Goal: Go to known website: Access a specific website the user already knows

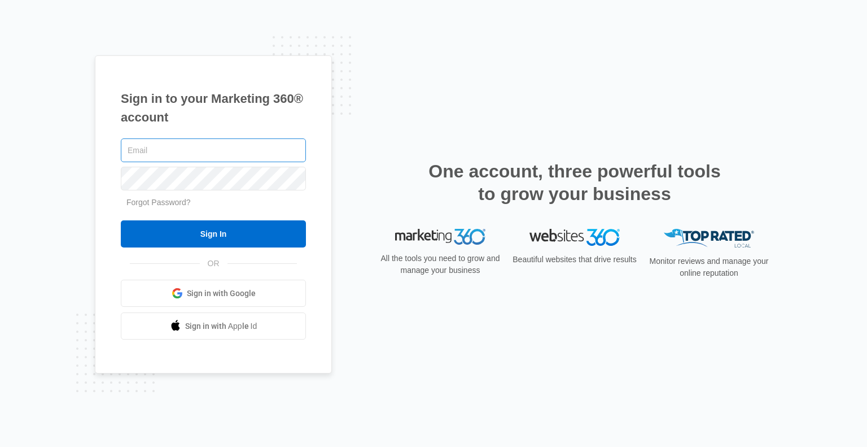
click at [233, 147] on input "text" at bounding box center [213, 150] width 185 height 24
type input "[EMAIL_ADDRESS][DOMAIN_NAME]"
click at [217, 296] on span "Sign in with Google" at bounding box center [221, 293] width 69 height 12
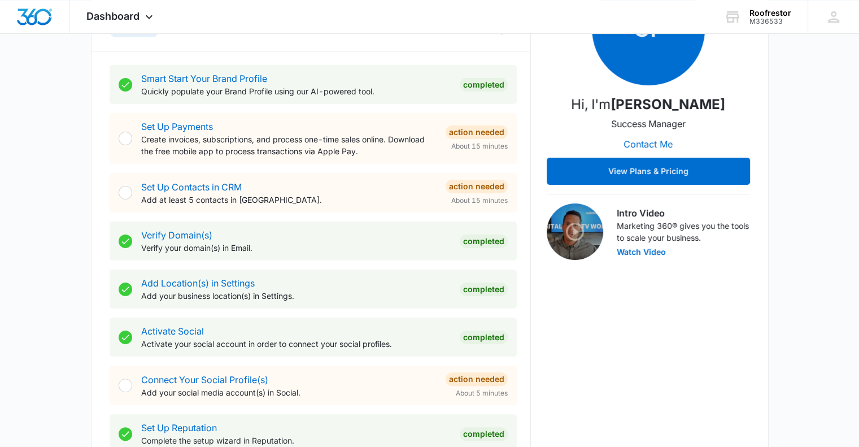
scroll to position [169, 0]
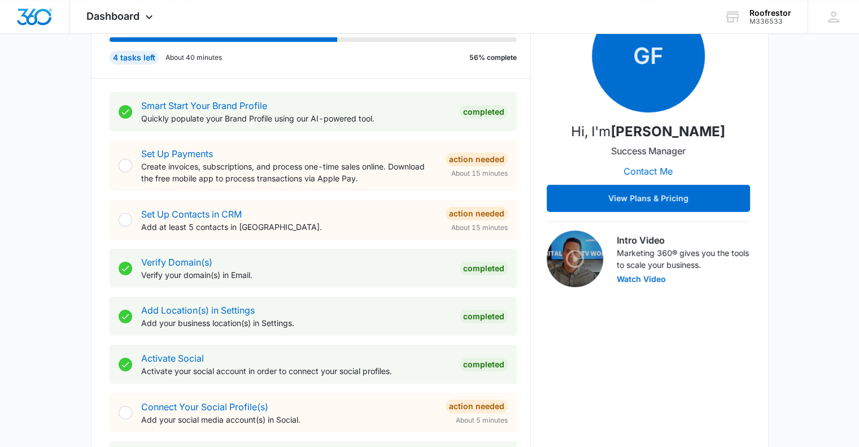
click at [124, 164] on div at bounding box center [126, 166] width 14 height 14
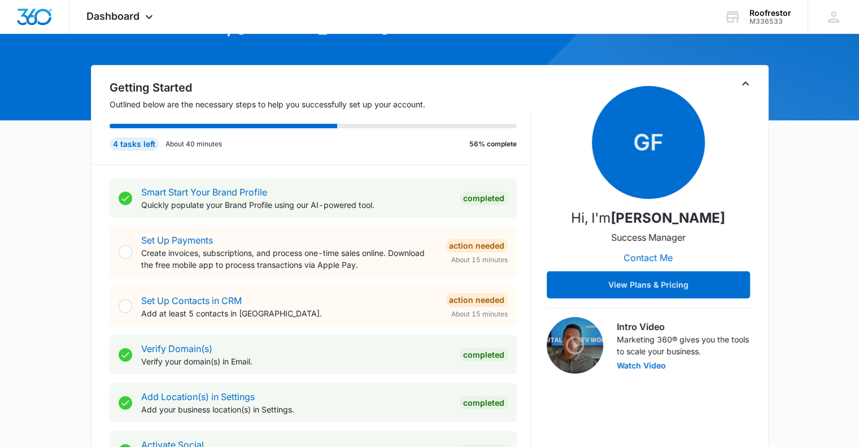
scroll to position [0, 0]
